Goal: Transaction & Acquisition: Download file/media

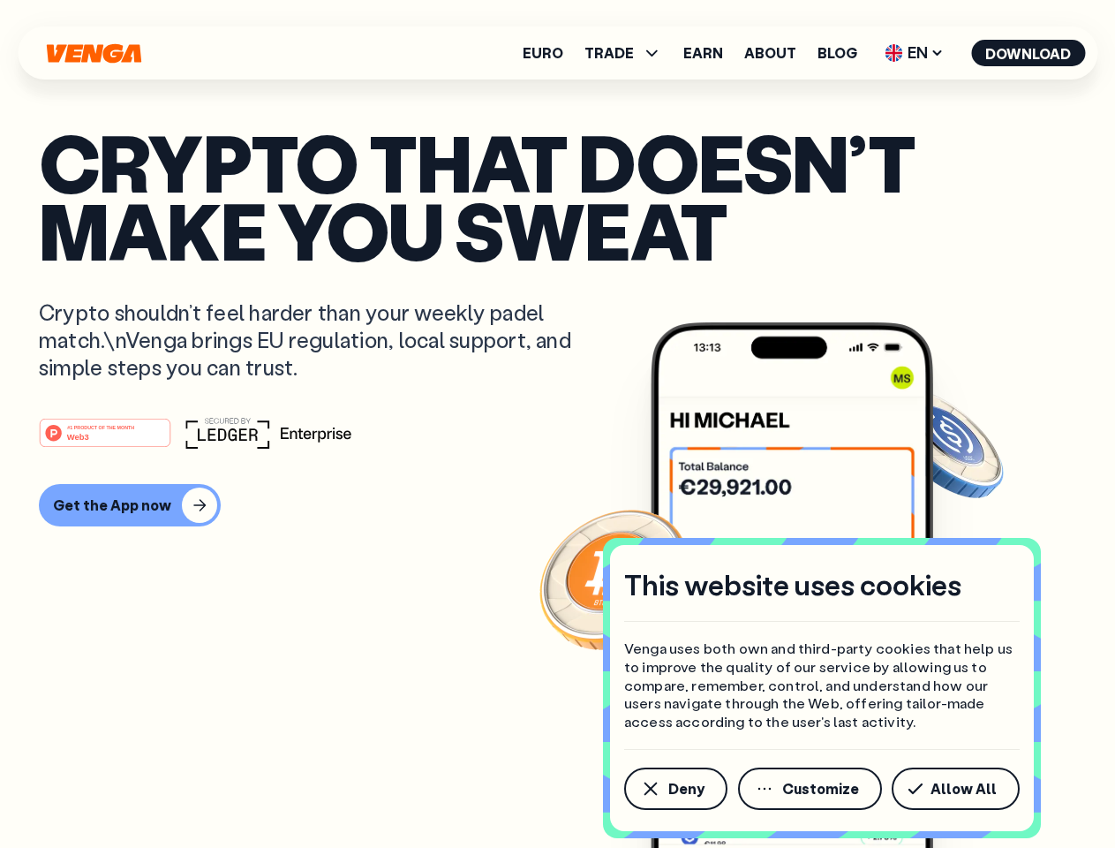
click at [557, 424] on div "#1 PRODUCT OF THE MONTH Web3" at bounding box center [558, 433] width 1038 height 32
click at [675, 789] on span "Deny" at bounding box center [686, 788] width 36 height 14
click at [811, 789] on img at bounding box center [792, 618] width 283 height 592
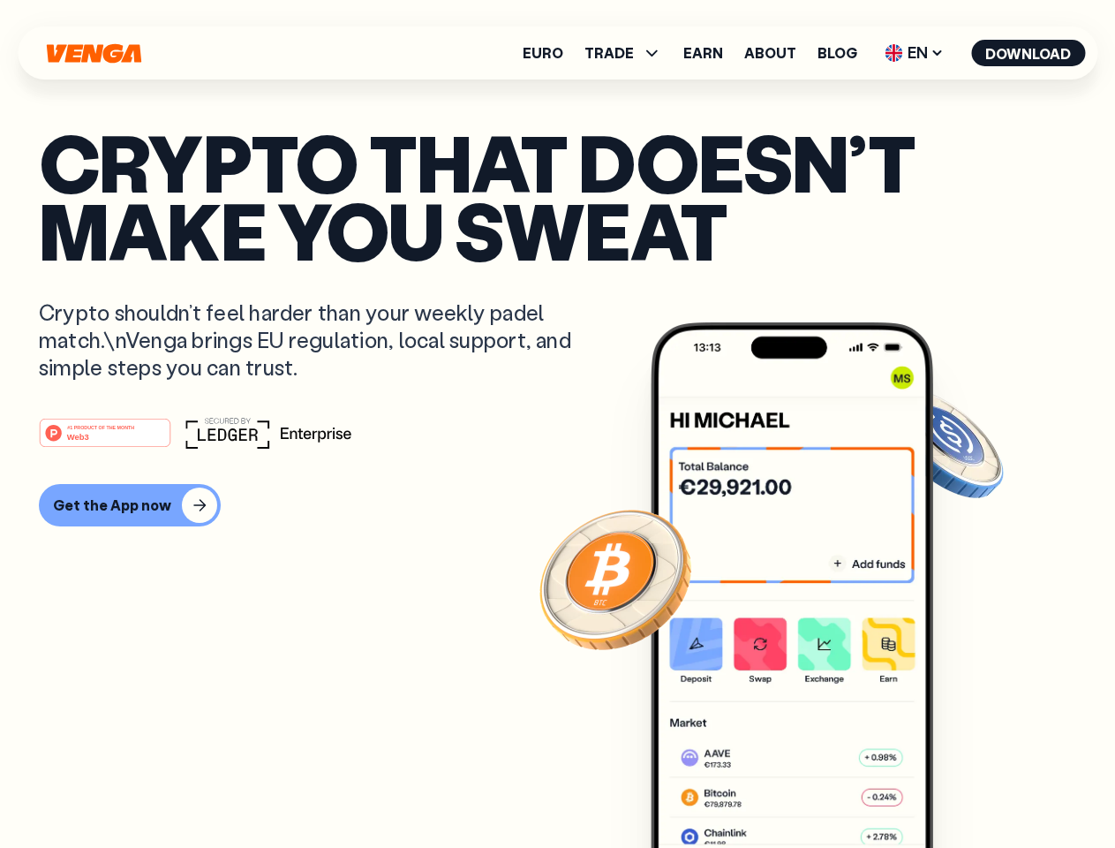
click at [959, 789] on article "Crypto that doesn’t make you sweat Crypto shouldn’t feel harder than your weekl…" at bounding box center [558, 459] width 1038 height 662
click at [629, 53] on span "TRADE" at bounding box center [609, 53] width 49 height 14
click at [915, 53] on span "EN" at bounding box center [915, 53] width 72 height 28
click at [1029, 53] on button "Download" at bounding box center [1028, 53] width 114 height 26
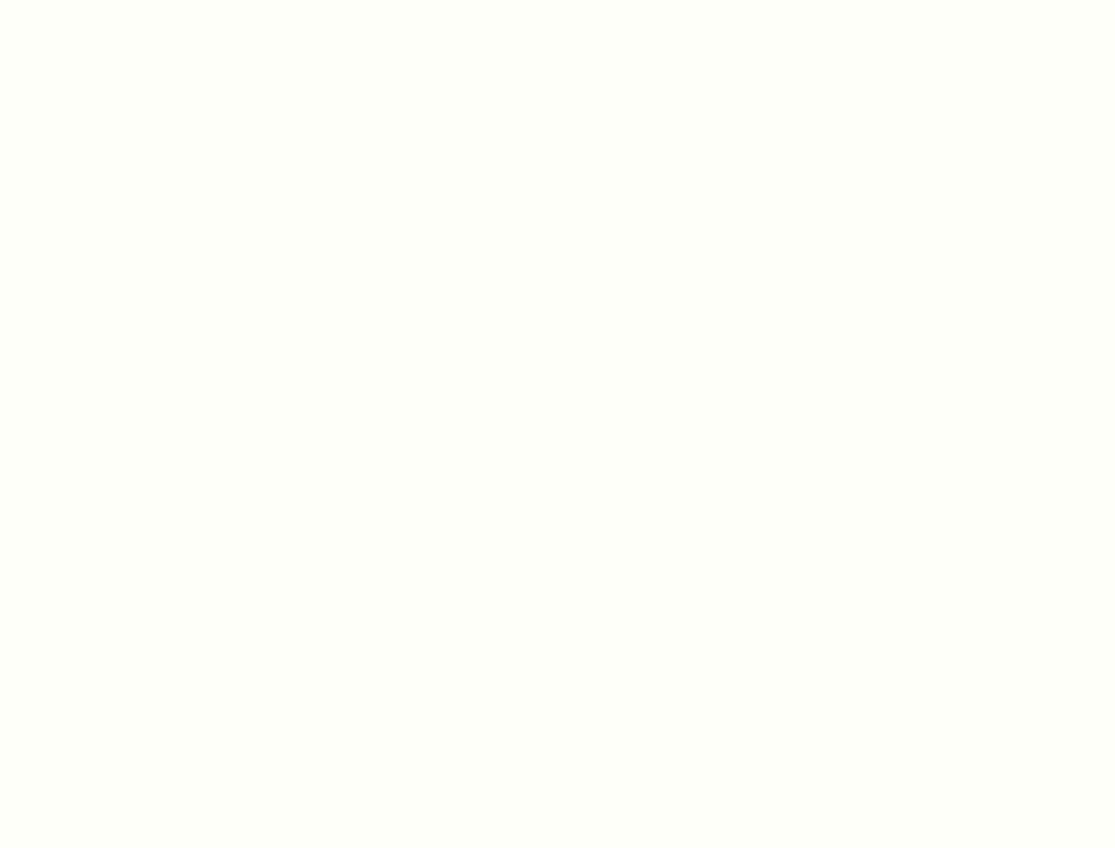
click at [557, 0] on html "This website uses cookies Venga uses both own and third-party cookies that help…" at bounding box center [557, 0] width 1115 height 0
click at [127, 0] on html "This website uses cookies Venga uses both own and third-party cookies that help…" at bounding box center [557, 0] width 1115 height 0
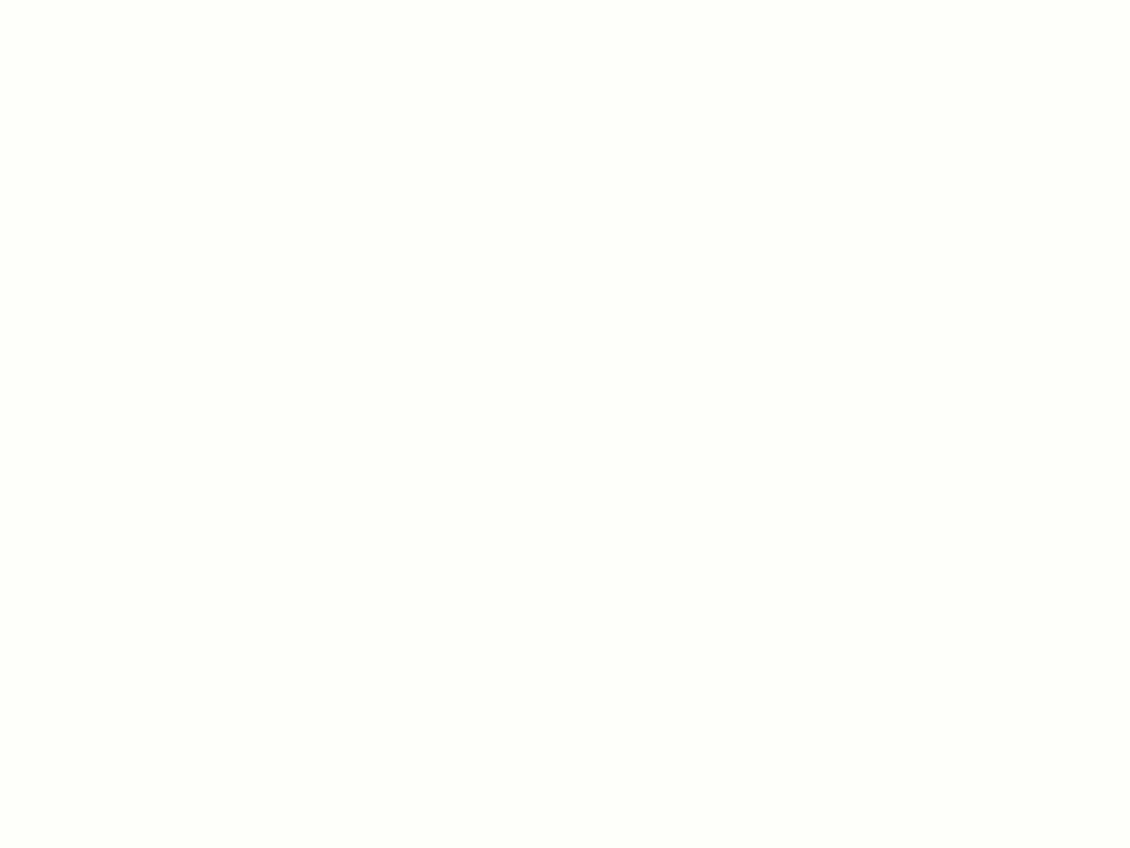
click at [108, 0] on html "This website uses cookies Venga uses both own and third-party cookies that help…" at bounding box center [565, 0] width 1130 height 0
